Goal: Find specific page/section: Find specific page/section

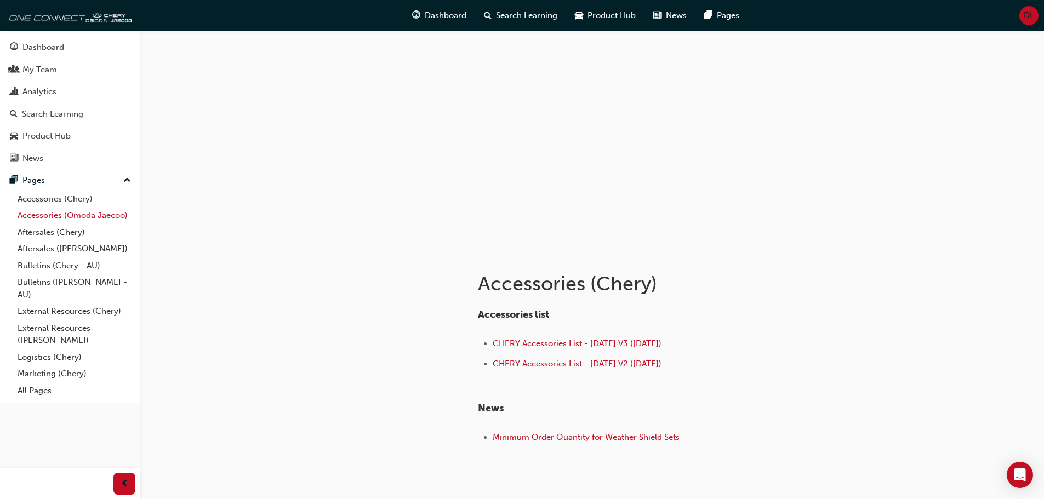
click at [36, 211] on link "Accessories (Omoda Jaecoo)" at bounding box center [74, 215] width 122 height 17
click at [213, 353] on div "Accessories (Omoda Jaecoo) Accessories list OMODA-JAECOO Accessories List - [DA…" at bounding box center [522, 313] width 1044 height 626
